Goal: Check status: Check status

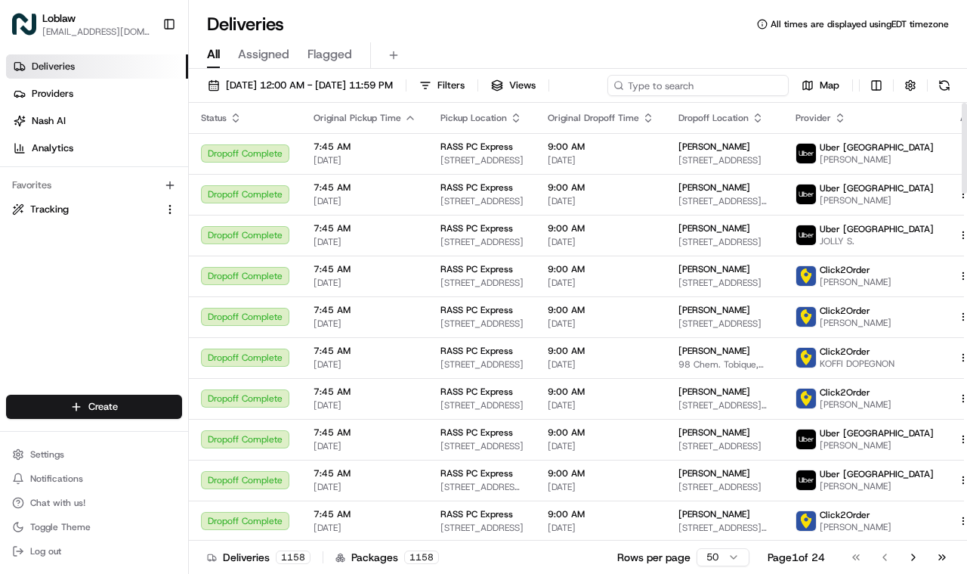
click at [711, 78] on input at bounding box center [698, 85] width 181 height 21
paste input "531900012772512"
type input "531900012772512"
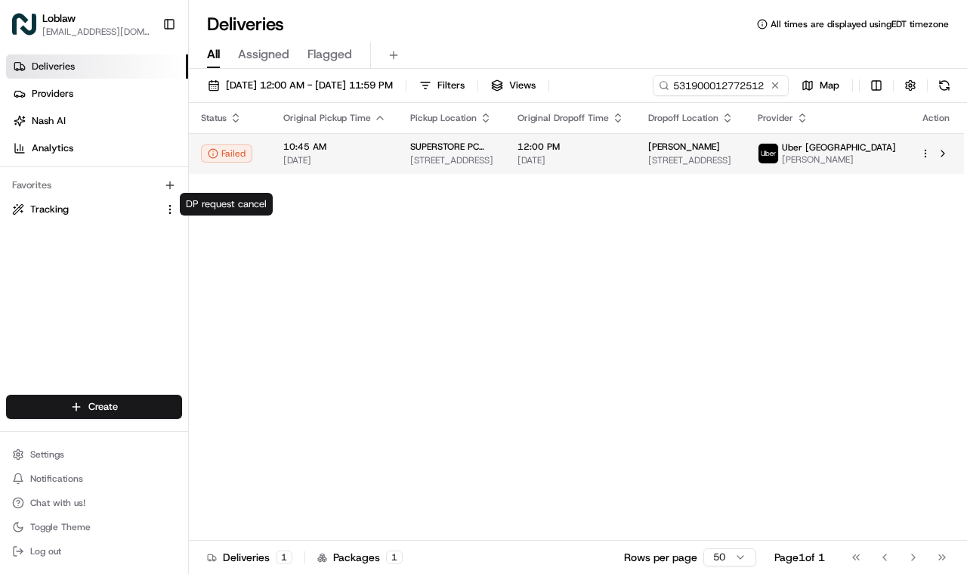
click at [230, 181] on body "Loblaw [EMAIL_ADDRESS][DOMAIN_NAME] Toggle Sidebar Deliveries Providers [PERSON…" at bounding box center [483, 287] width 967 height 574
click at [230, 149] on div "Failed" at bounding box center [226, 153] width 51 height 18
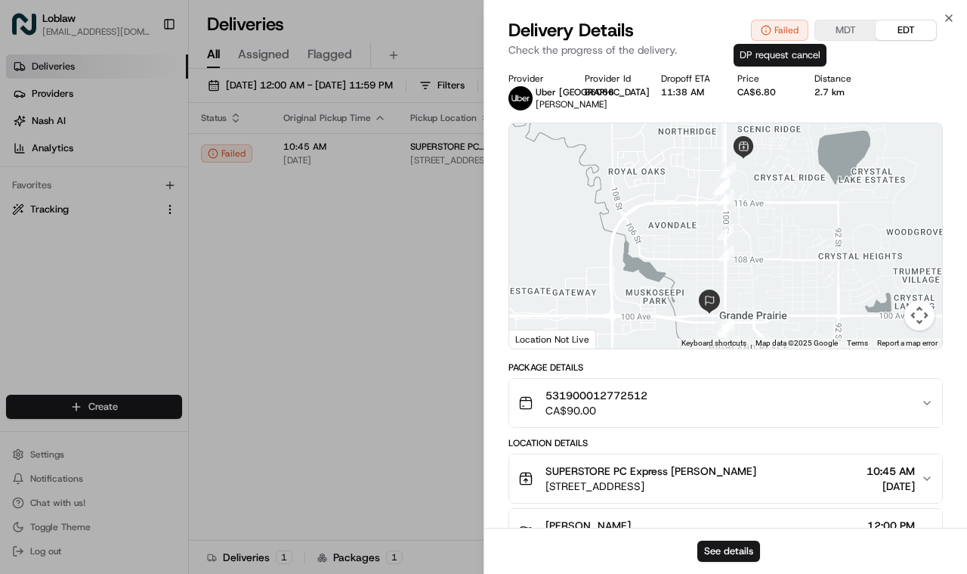
click at [787, 34] on div "Failed" at bounding box center [779, 30] width 57 height 21
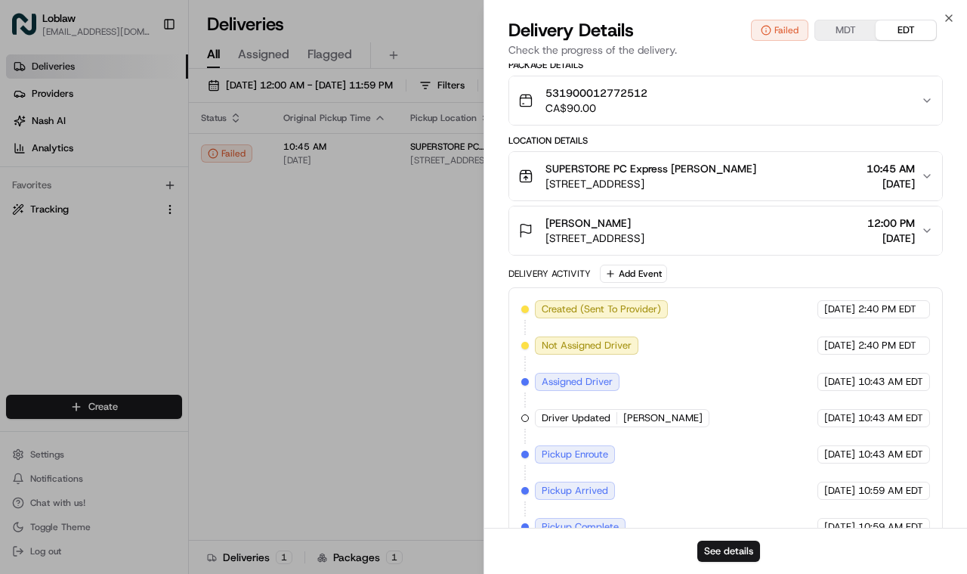
scroll to position [405, 0]
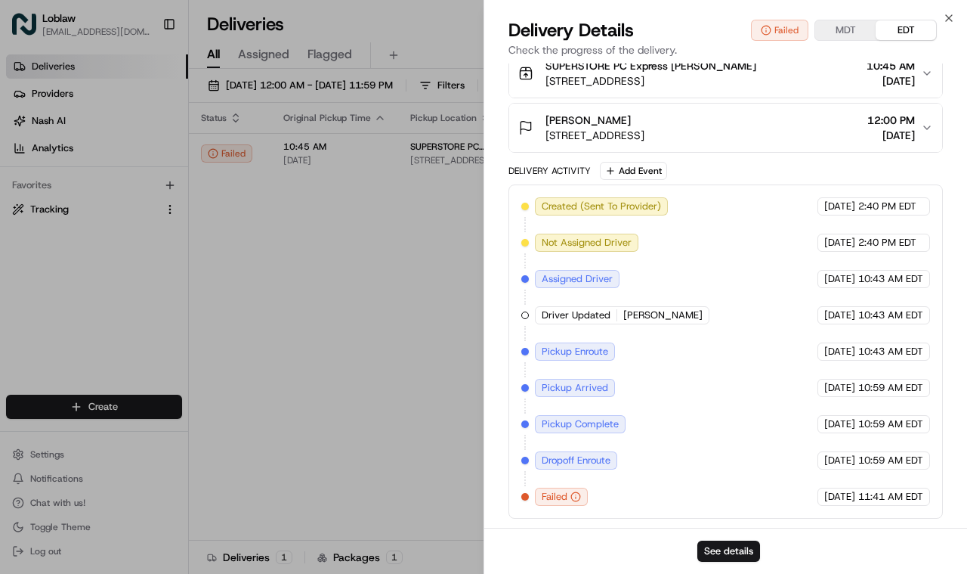
click at [570, 500] on div "Failed" at bounding box center [561, 496] width 53 height 18
